Goal: Task Accomplishment & Management: Use online tool/utility

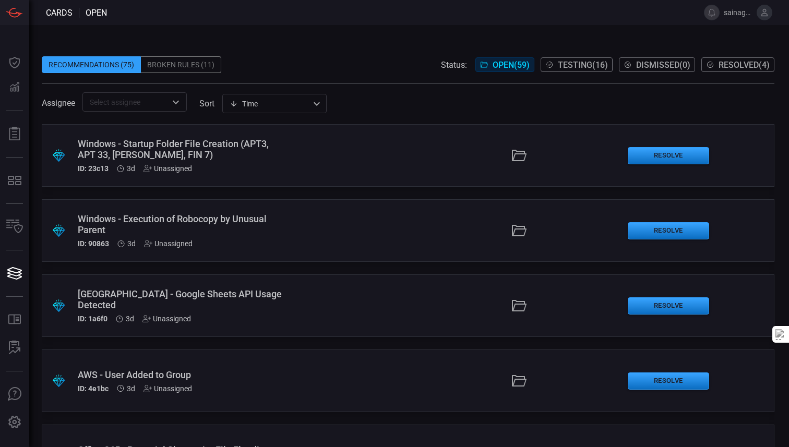
click at [343, 169] on div ".suggested_cards_icon{fill:url(#suggested_cards_icon);} Windows - Startup Folde…" at bounding box center [408, 155] width 733 height 63
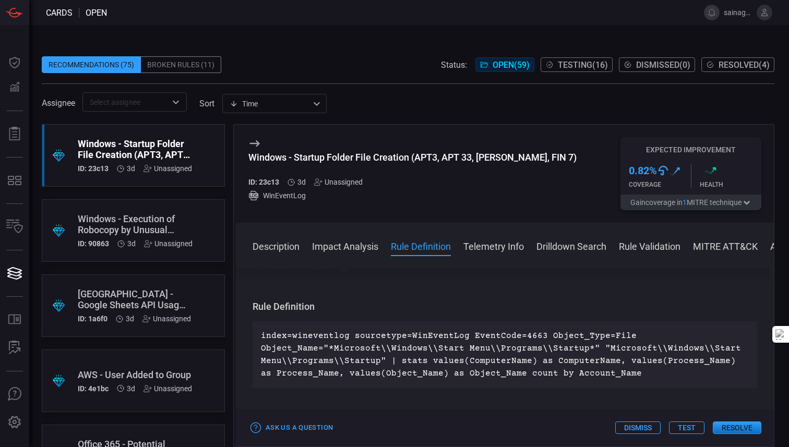
scroll to position [319, 0]
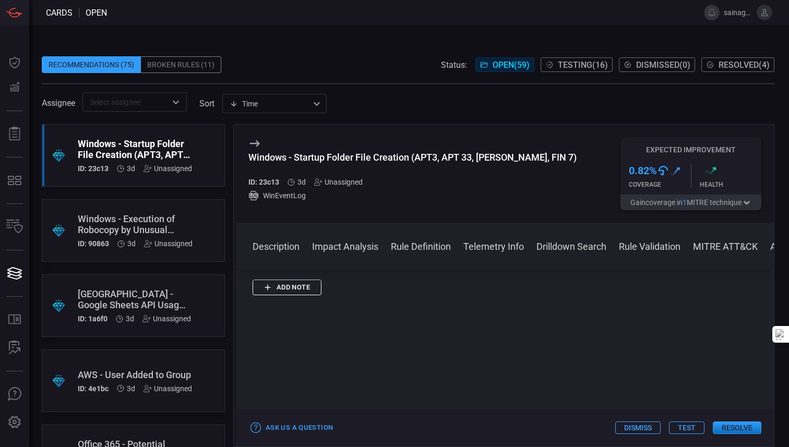
click at [348, 246] on button "Impact Analysis" at bounding box center [345, 246] width 66 height 13
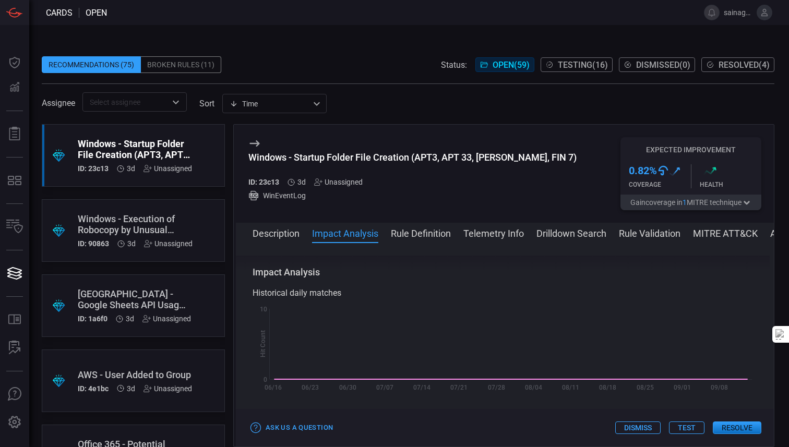
click at [418, 232] on button "Rule Definition" at bounding box center [421, 233] width 60 height 13
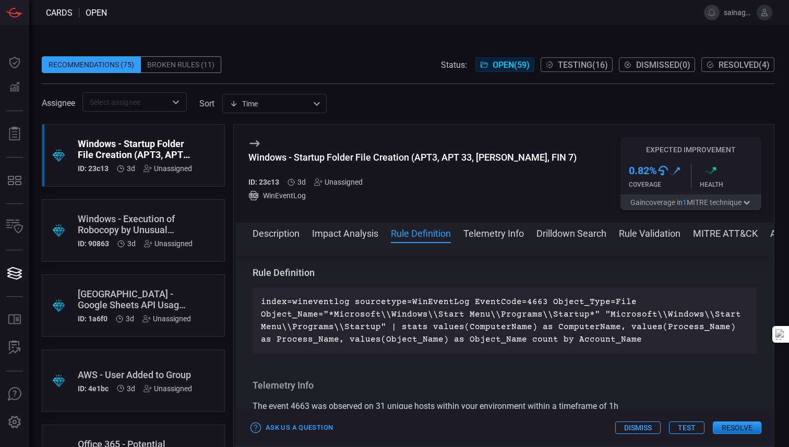
click at [471, 233] on button "Telemetry Info" at bounding box center [493, 233] width 61 height 13
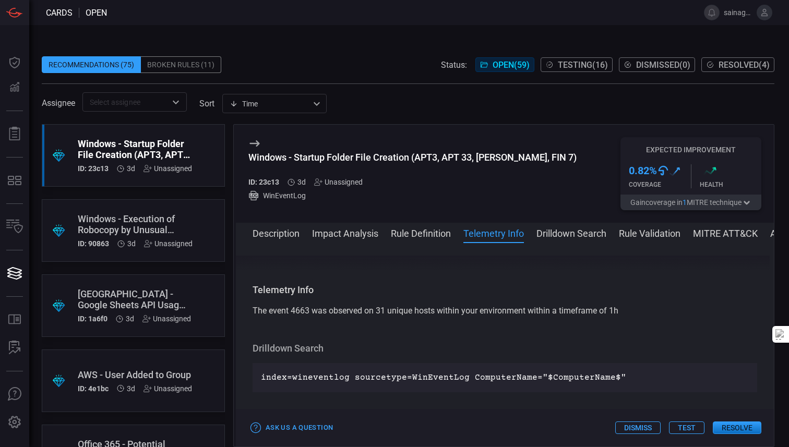
scroll to position [452, 0]
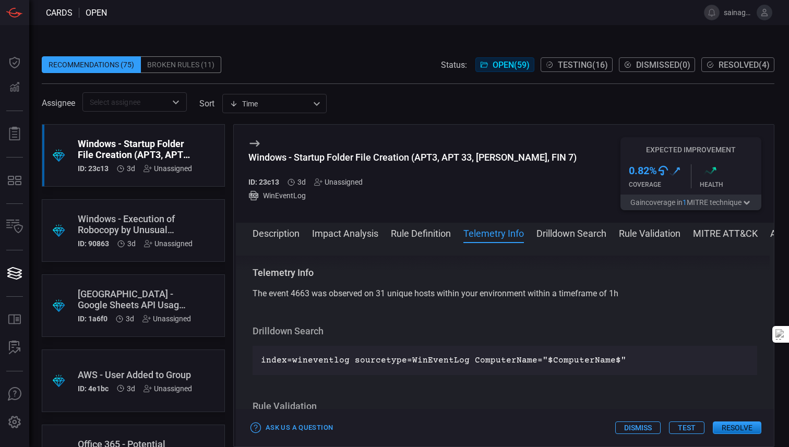
click at [537, 232] on div "Description Impact Analysis Rule Definition Telemetry Info Drilldown Search Rul…" at bounding box center [513, 233] width 521 height 13
click at [584, 234] on button "Drilldown Search" at bounding box center [572, 233] width 70 height 13
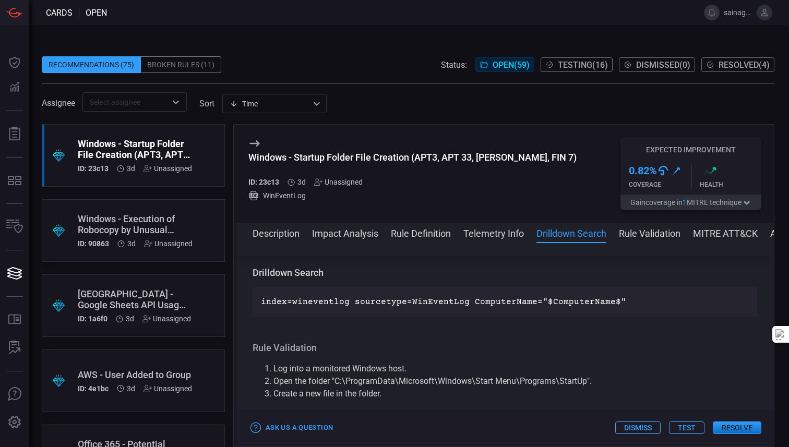
click at [640, 233] on button "Rule Validation" at bounding box center [650, 233] width 62 height 13
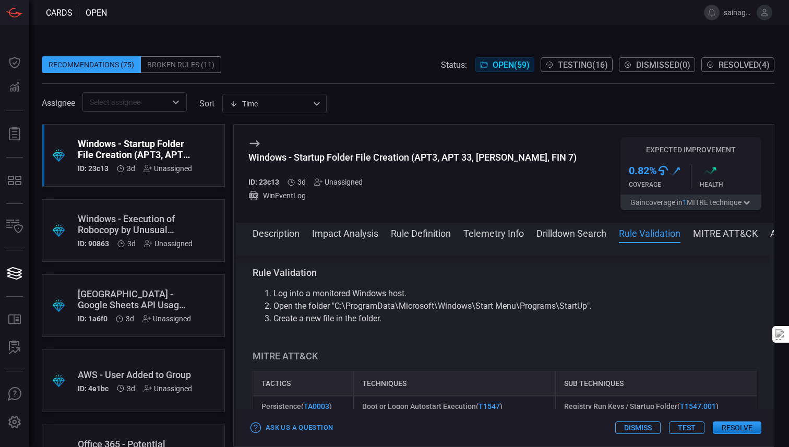
click at [710, 236] on button "MITRE ATT&CK" at bounding box center [725, 233] width 65 height 13
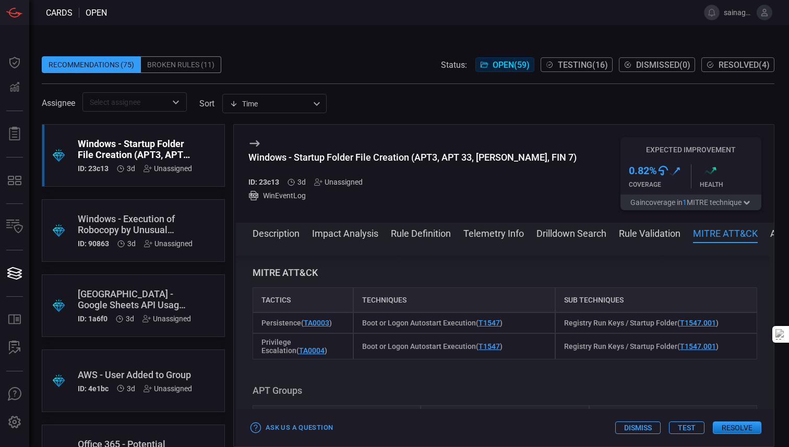
click at [265, 235] on button "Description" at bounding box center [276, 233] width 47 height 13
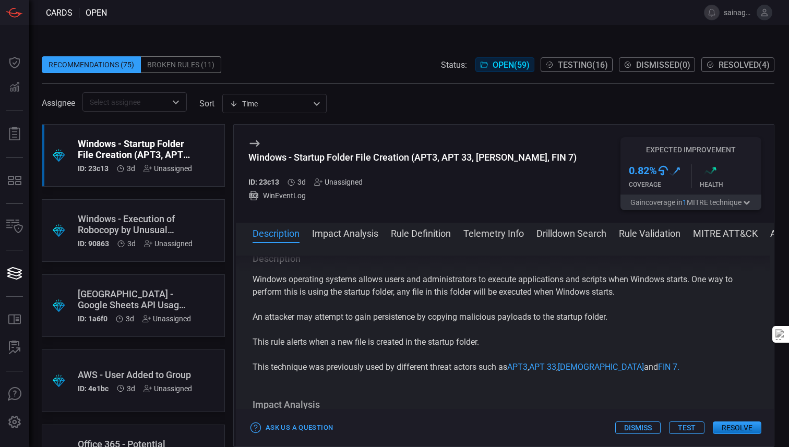
scroll to position [0, 0]
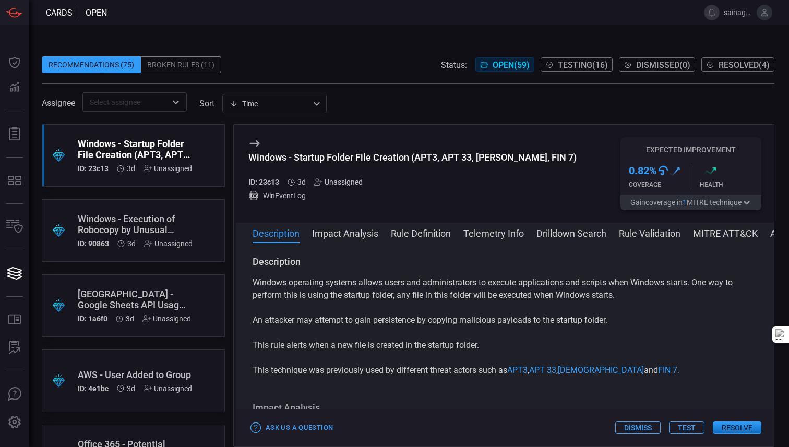
click at [173, 67] on div "Broken Rules (11)" at bounding box center [181, 64] width 80 height 17
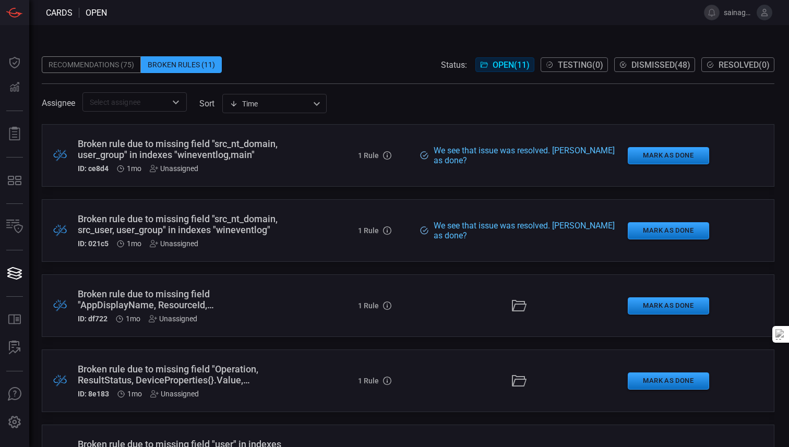
click at [101, 67] on div "Recommendations (75)" at bounding box center [91, 64] width 99 height 17
